Goal: Task Accomplishment & Management: Complete application form

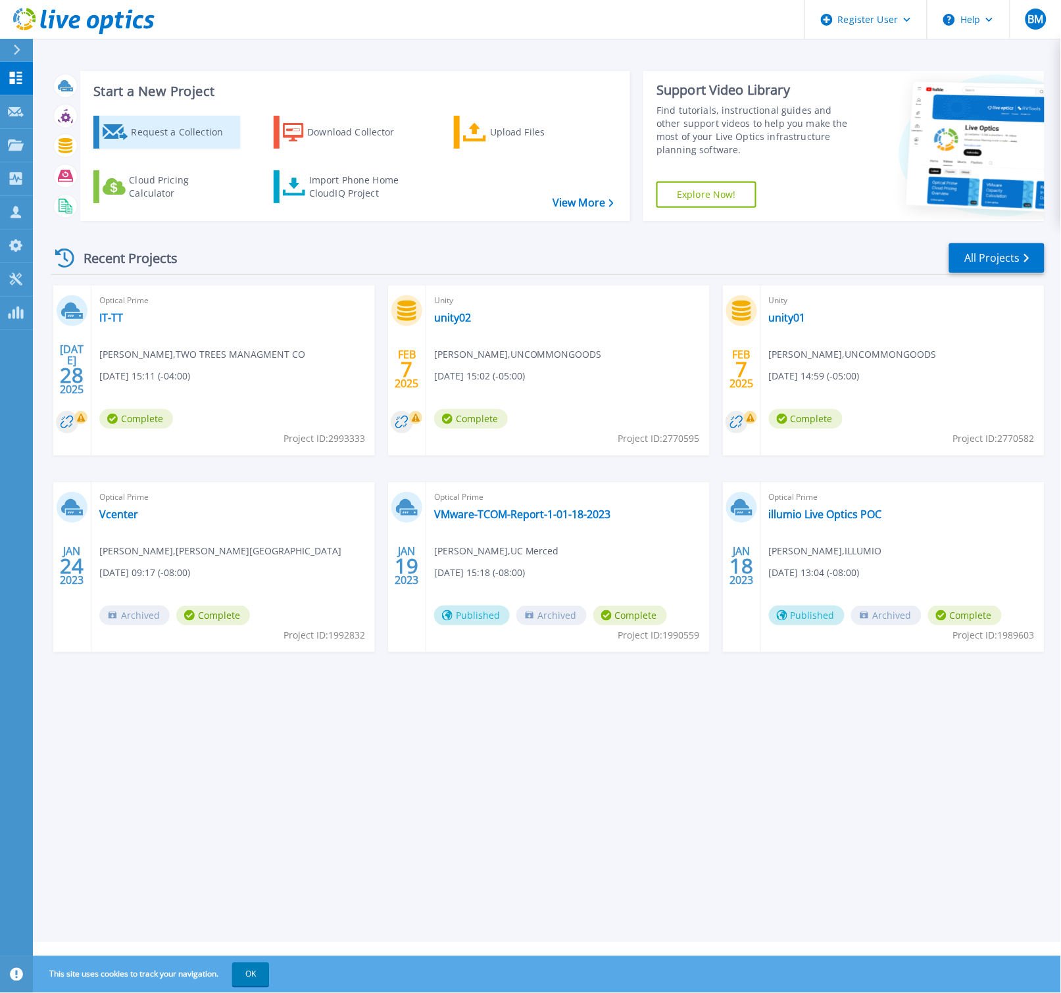
click at [198, 129] on div "Request a Collection" at bounding box center [183, 132] width 105 height 26
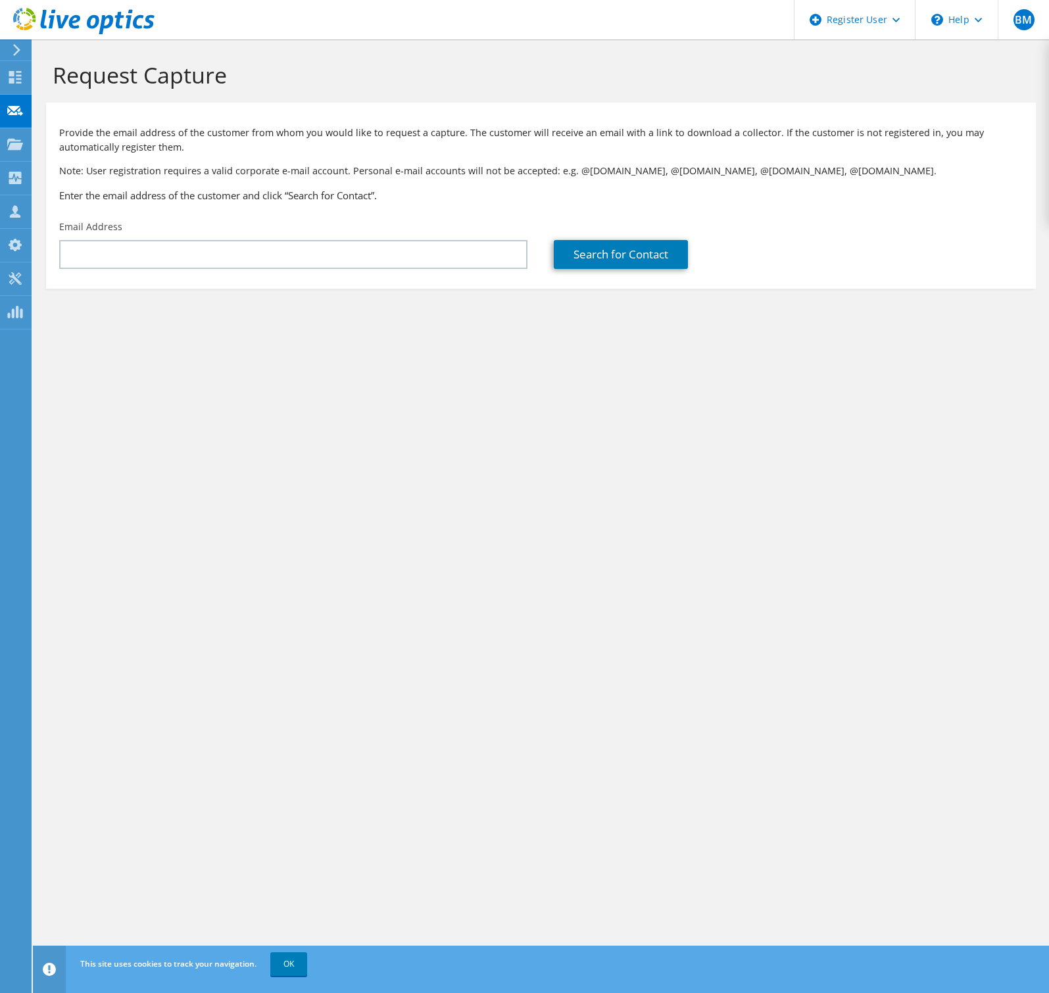
click at [952, 545] on div "Request Capture Provide the email address of the customer from whom you would l…" at bounding box center [541, 516] width 1016 height 954
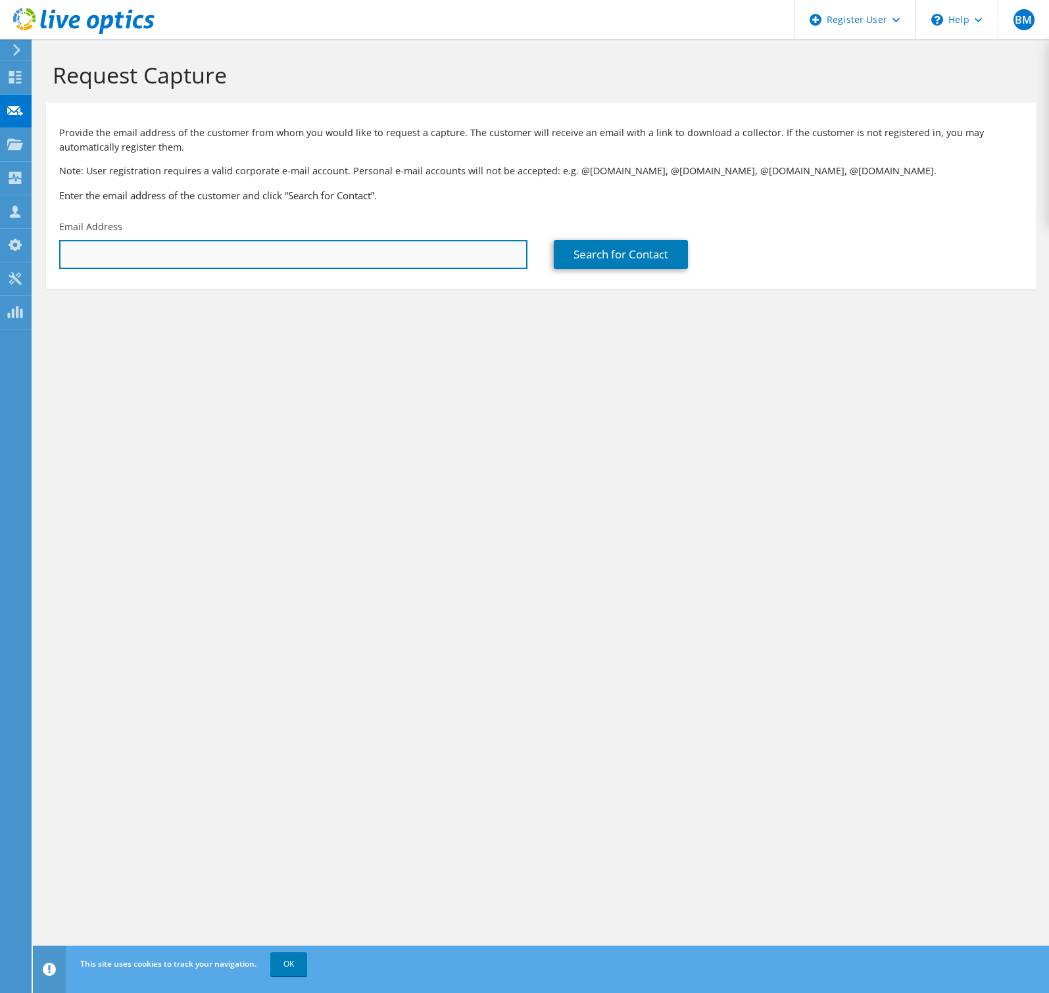
click at [283, 257] on input "text" at bounding box center [293, 254] width 468 height 29
paste input "louis.heruska@contentcritical.com"
type input "louis.heruska@contentcritical.com"
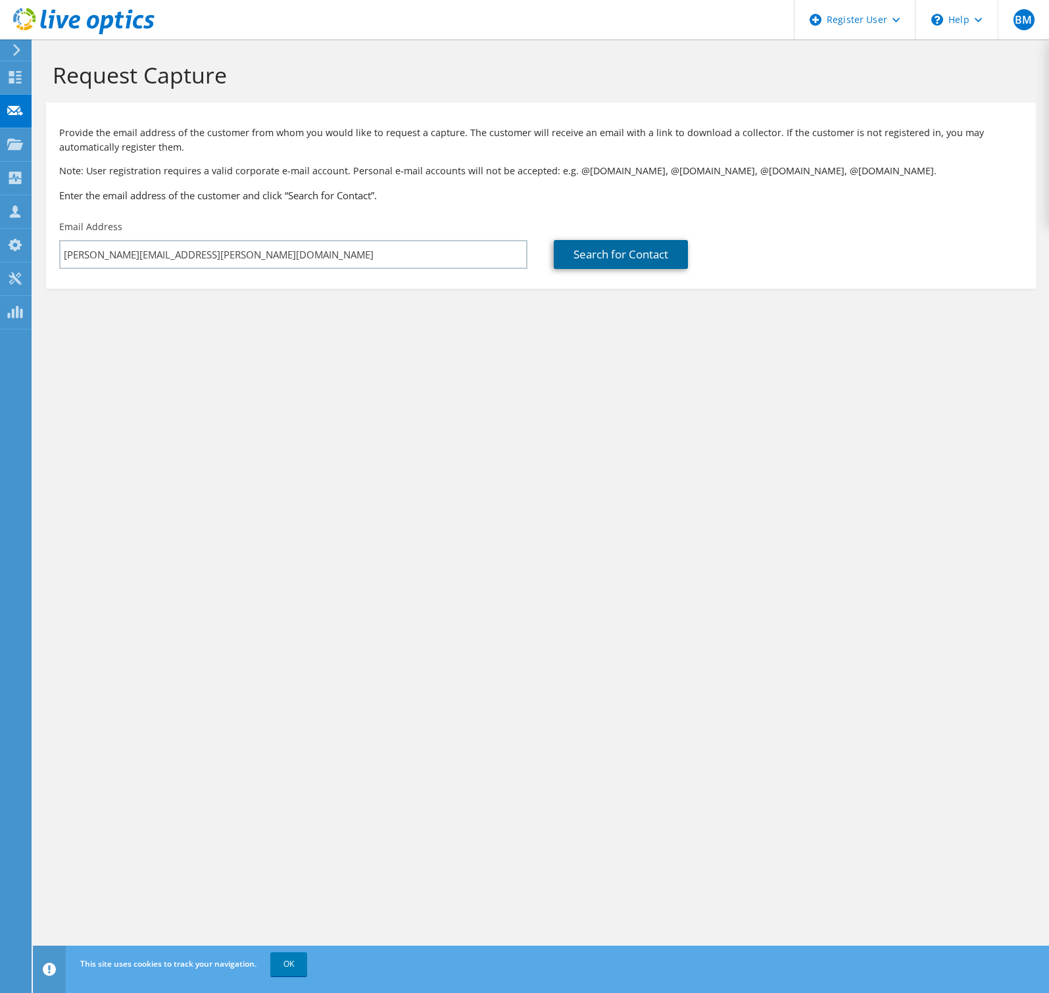
click at [571, 256] on link "Search for Contact" at bounding box center [621, 254] width 134 height 29
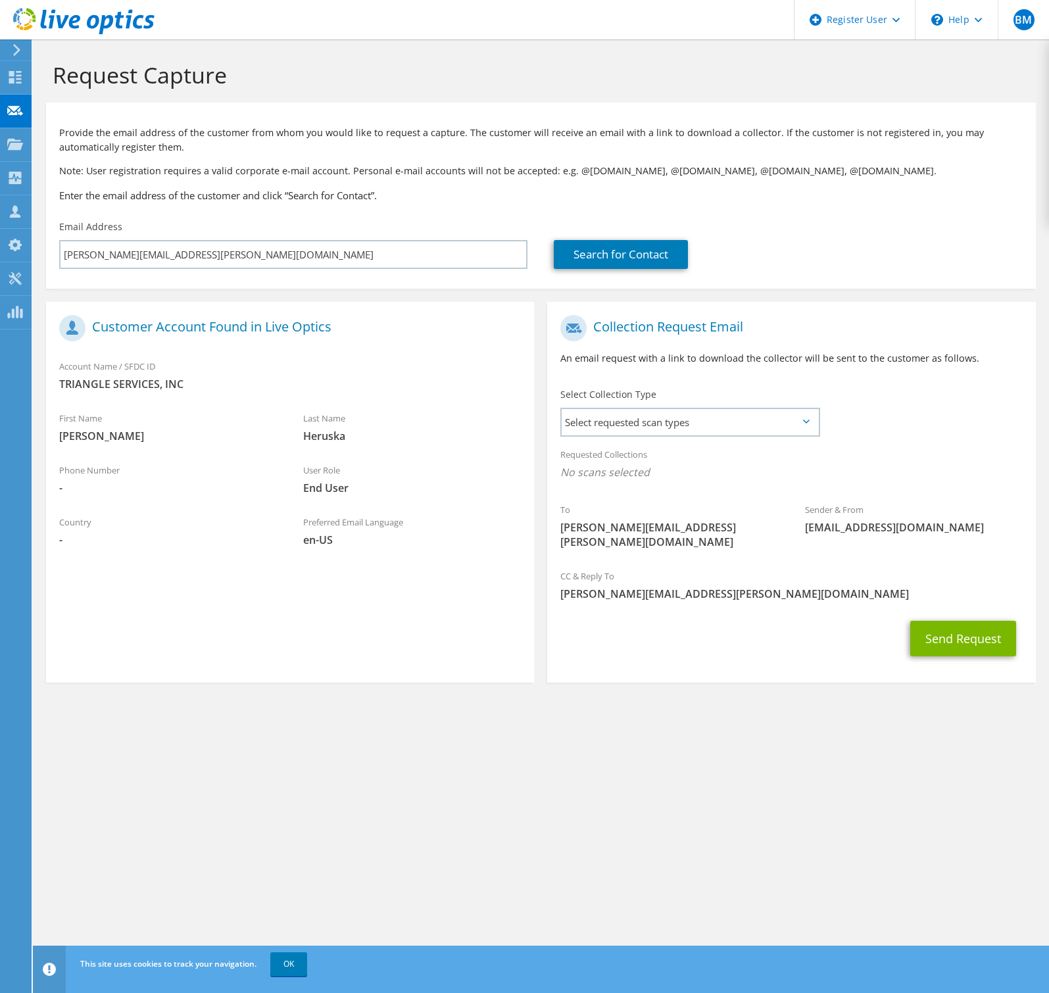
click at [628, 439] on div "Select Collection Type Select requested scan types Server Virtualization Optica…" at bounding box center [689, 410] width 285 height 59
click at [643, 426] on span "Select requested scan types" at bounding box center [690, 422] width 256 height 26
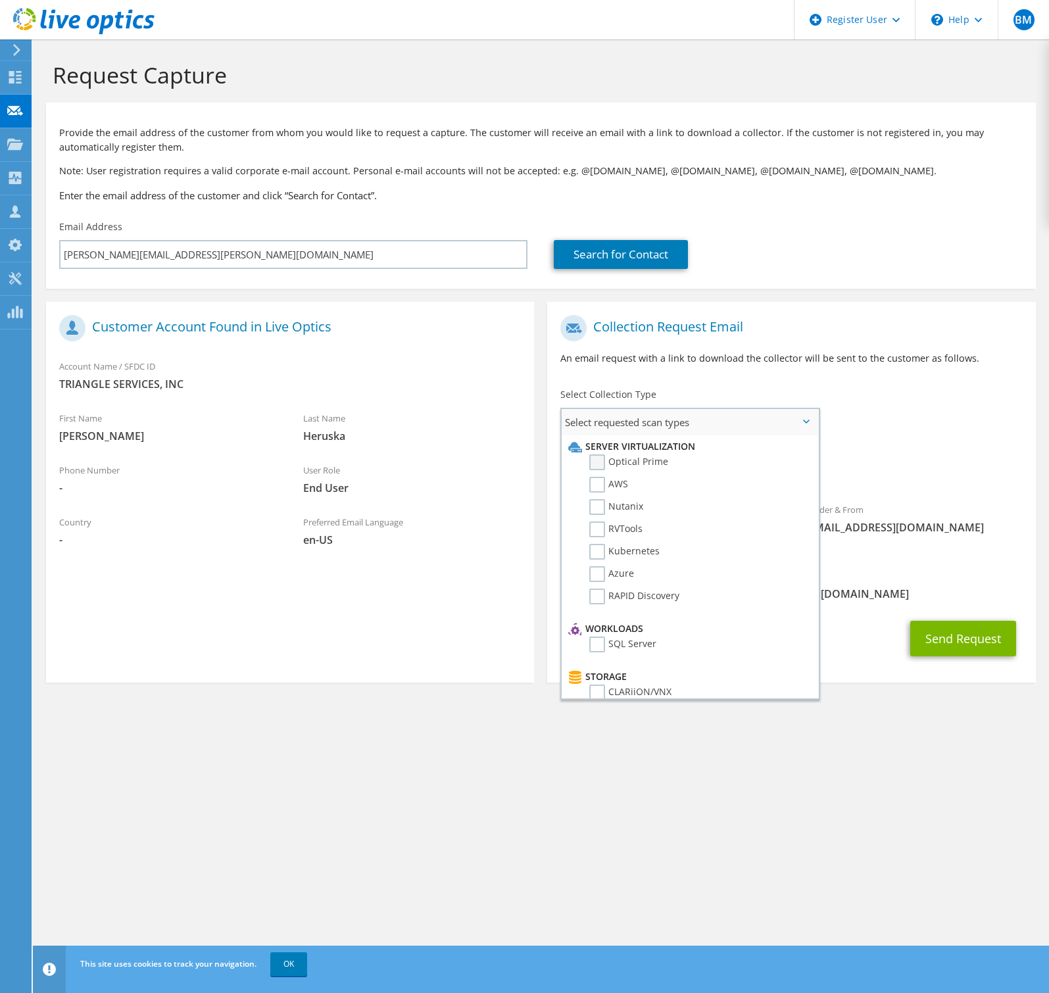
click at [593, 462] on label "Optical Prime" at bounding box center [628, 462] width 79 height 16
click at [0, 0] on input "Optical Prime" at bounding box center [0, 0] width 0 height 0
click at [602, 589] on label "RAPID Discovery" at bounding box center [634, 597] width 90 height 16
click at [0, 0] on input "RAPID Discovery" at bounding box center [0, 0] width 0 height 0
click at [597, 566] on label "Azure" at bounding box center [611, 574] width 45 height 16
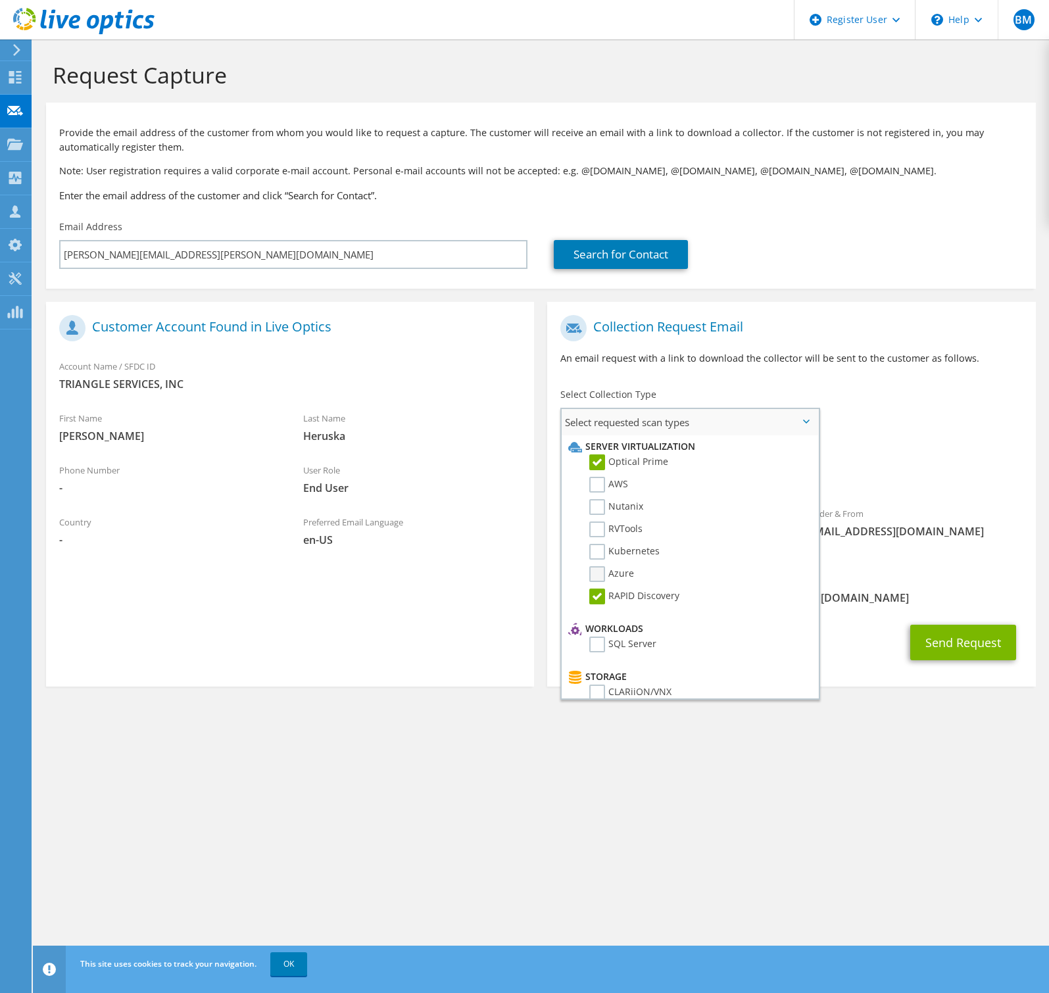
click at [0, 0] on input "Azure" at bounding box center [0, 0] width 0 height 0
click at [592, 477] on label "AWS" at bounding box center [608, 485] width 39 height 16
click at [0, 0] on input "AWS" at bounding box center [0, 0] width 0 height 0
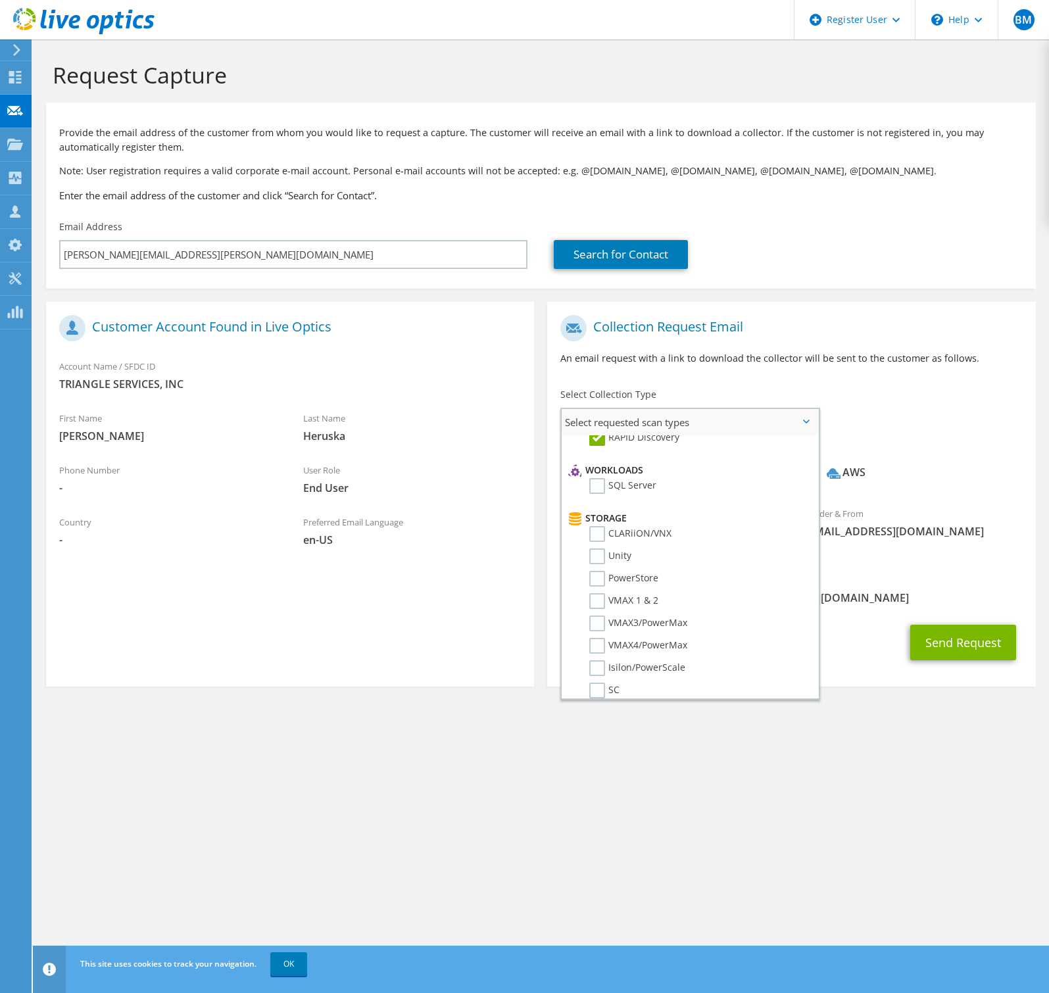
scroll to position [164, 0]
click at [929, 548] on div "Sender & From liveoptics@liveoptics.com" at bounding box center [914, 526] width 244 height 52
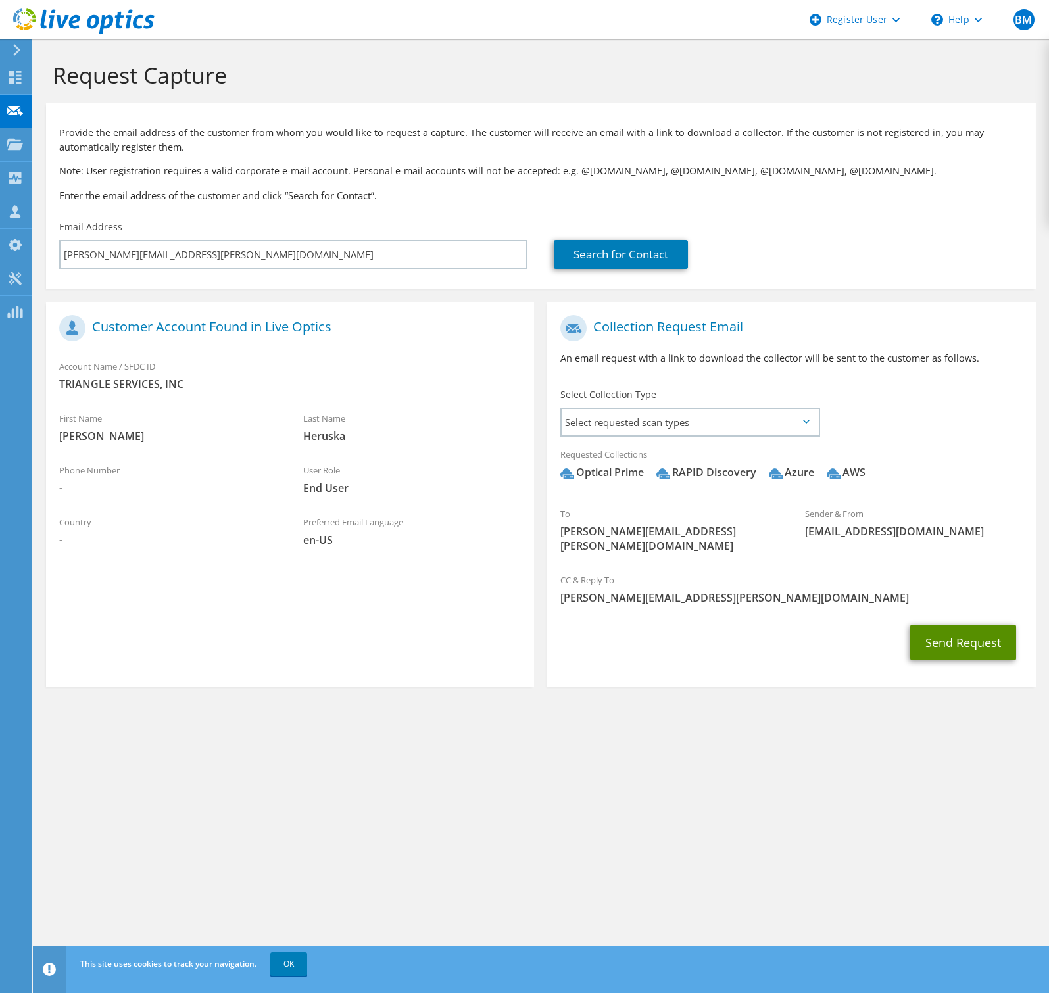
click at [971, 630] on button "Send Request" at bounding box center [963, 643] width 106 height 36
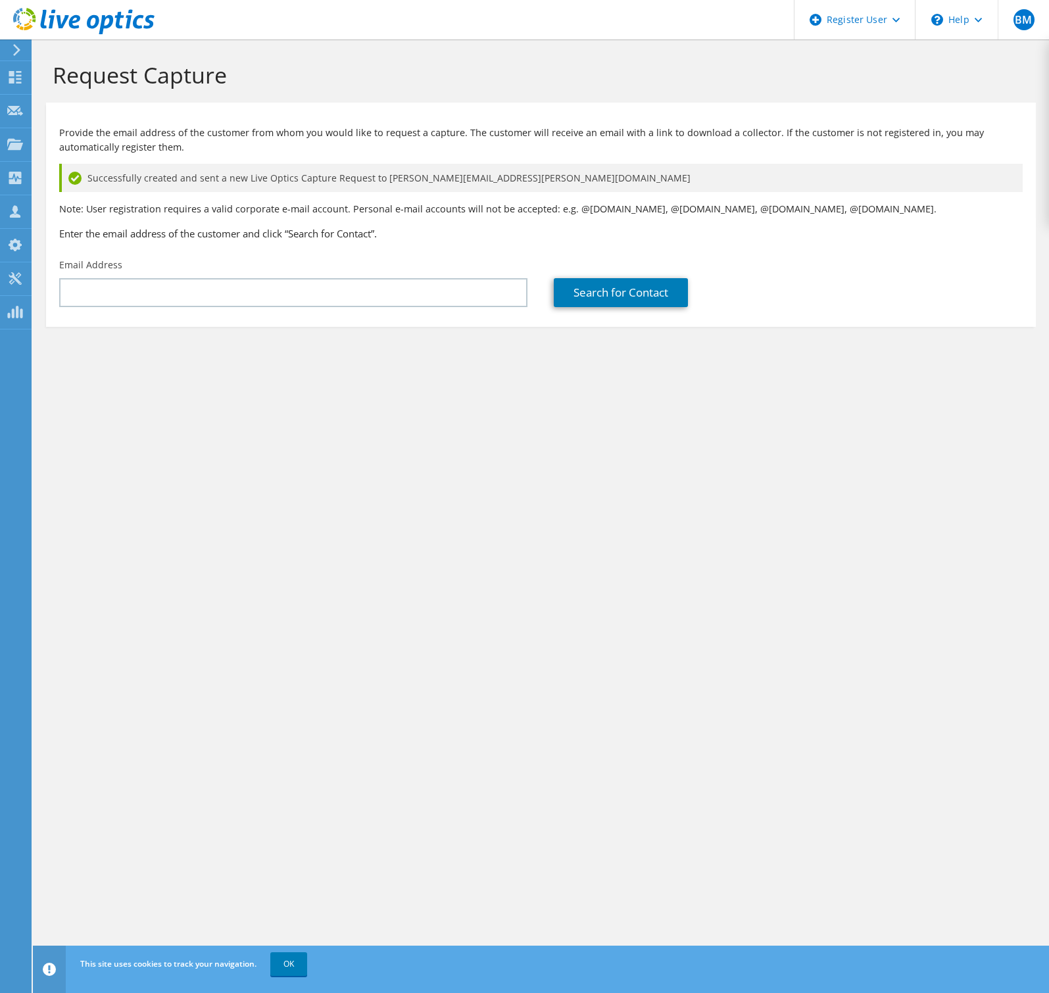
click at [808, 647] on div "Request Capture Provide the email address of the customer from whom you would l…" at bounding box center [541, 516] width 1016 height 954
click at [656, 442] on div "Request Capture Provide the email address of the customer from whom you would l…" at bounding box center [541, 516] width 1016 height 954
drag, startPoint x: 648, startPoint y: 550, endPoint x: 497, endPoint y: 485, distance: 165.3
click at [648, 550] on div "Request Capture Provide the email address of the customer from whom you would l…" at bounding box center [541, 516] width 1016 height 954
click at [738, 683] on div "Request Capture Provide the email address of the customer from whom you would l…" at bounding box center [541, 516] width 1016 height 954
